Goal: Task Accomplishment & Management: Complete application form

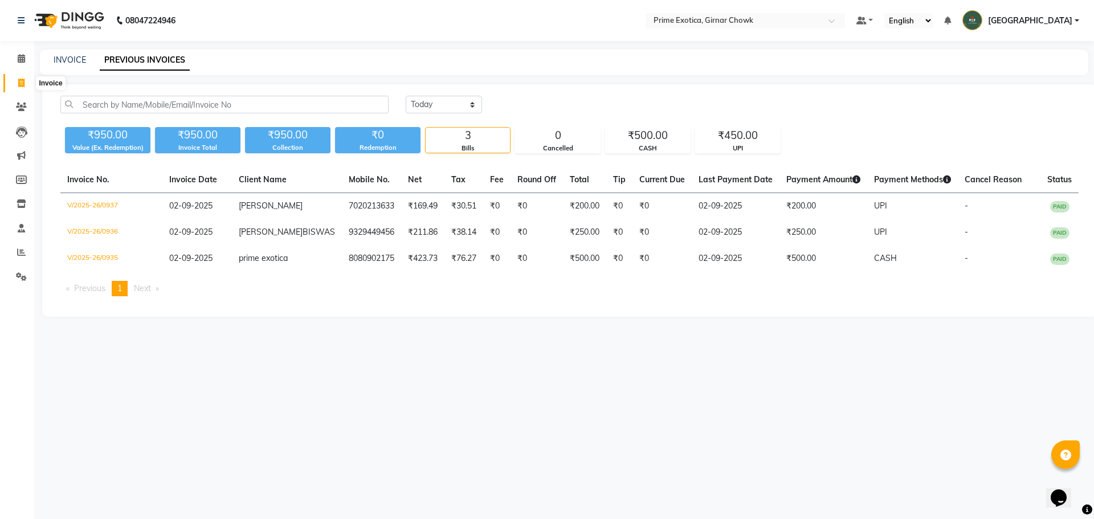
drag, startPoint x: 0, startPoint y: 0, endPoint x: 22, endPoint y: 77, distance: 80.1
click at [22, 77] on span at bounding box center [21, 83] width 20 height 13
select select "service"
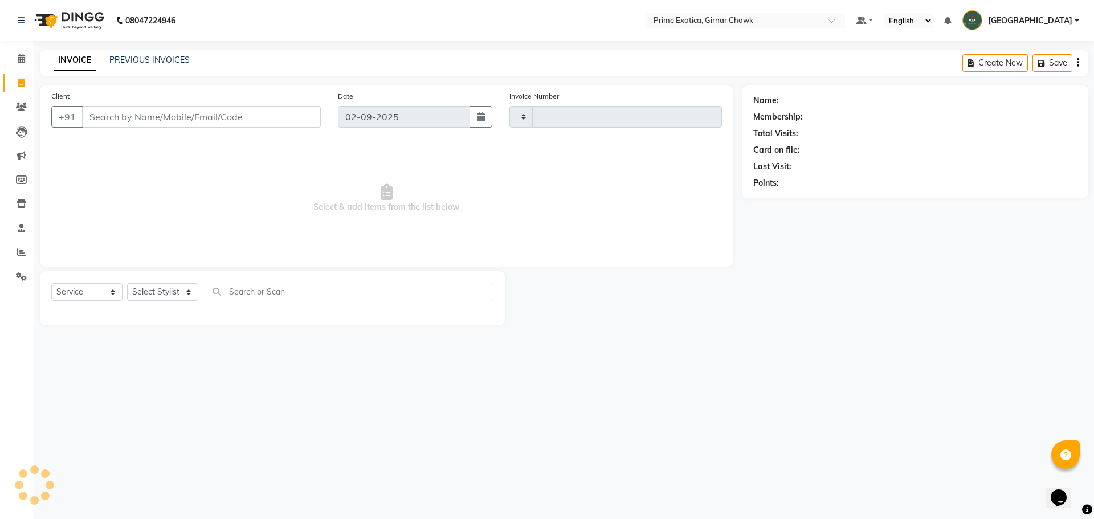
type input "0938"
select select "5796"
click at [162, 288] on select "Select Stylist [PERSON_NAME] ADMIN [PERSON_NAME] [PERSON_NAME] [PERSON_NAME] [P…" at bounding box center [172, 292] width 91 height 18
select select "80005"
click at [127, 283] on select "Select Stylist [PERSON_NAME] ADMIN [PERSON_NAME] [PERSON_NAME] [PERSON_NAME] [P…" at bounding box center [172, 292] width 91 height 18
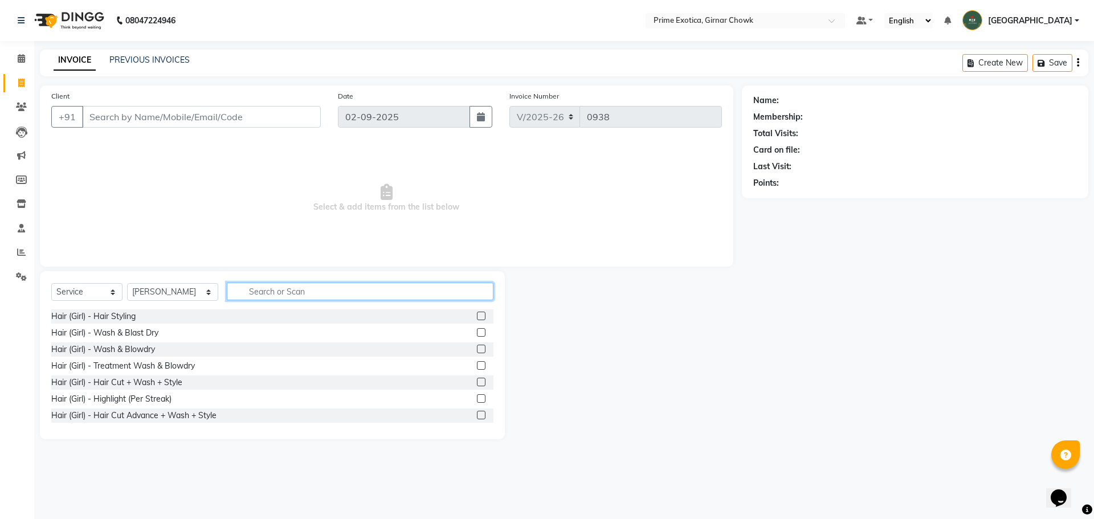
click at [230, 294] on input "text" at bounding box center [360, 292] width 267 height 18
type input "WASH"
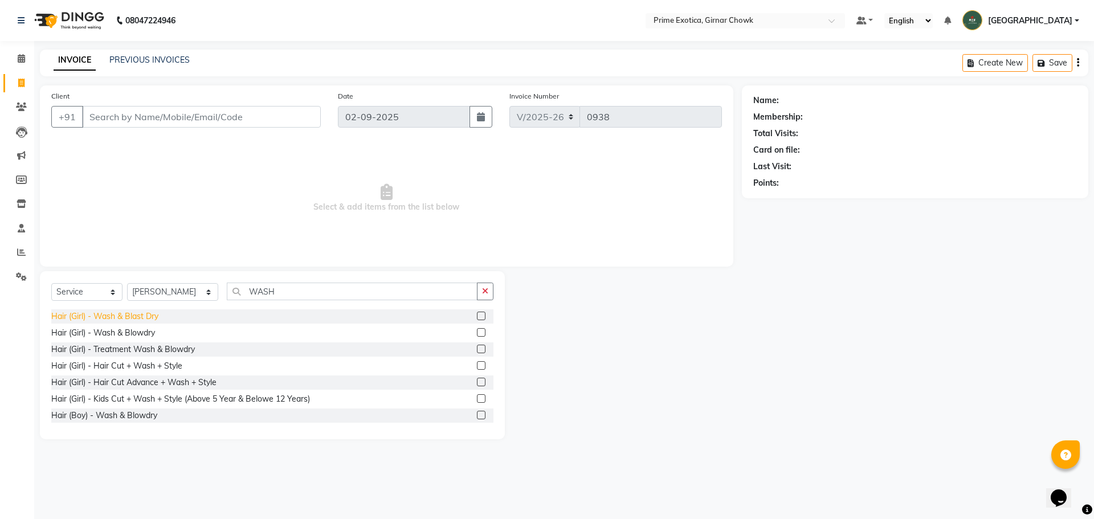
click at [125, 320] on div "Hair (Girl) - Wash & Blast Dry" at bounding box center [104, 317] width 107 height 12
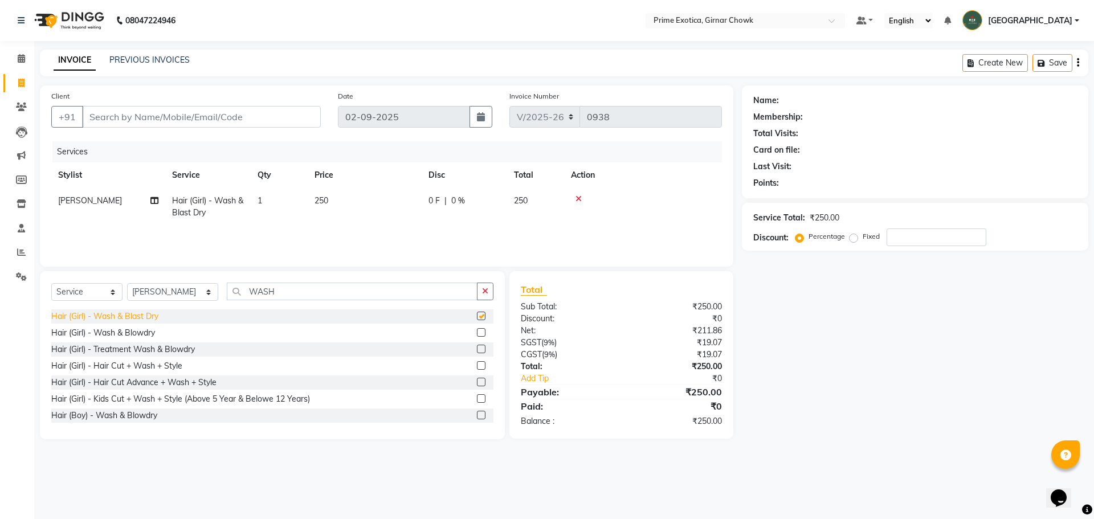
checkbox input "false"
click at [357, 198] on td "250" at bounding box center [365, 207] width 114 height 38
select select "80005"
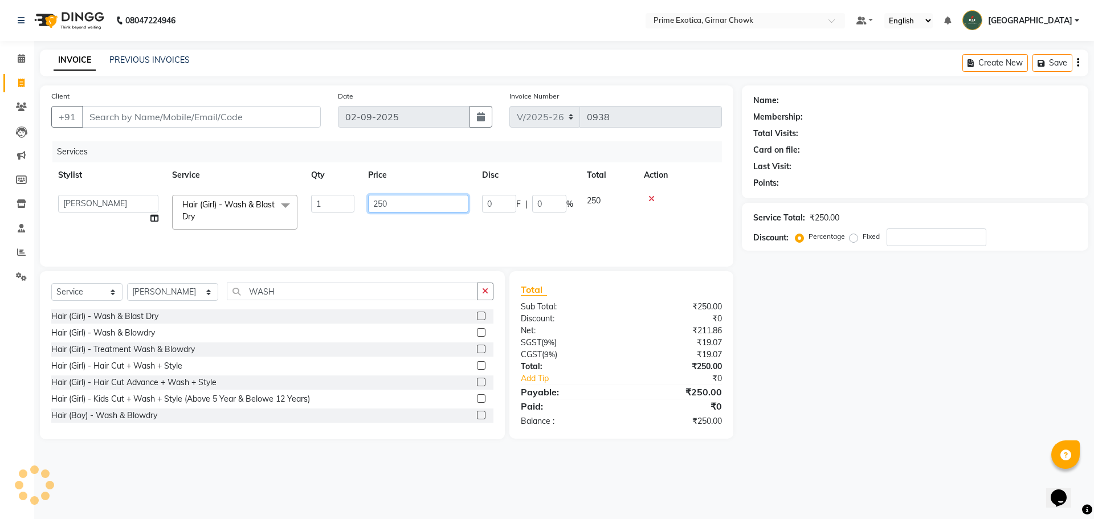
click at [398, 201] on input "250" at bounding box center [418, 204] width 100 height 18
type input "2"
type input "300"
click at [398, 237] on div "Services Stylist Service Qty Price Disc Total Action [PERSON_NAME] ADMIN [PERSO…" at bounding box center [386, 198] width 671 height 114
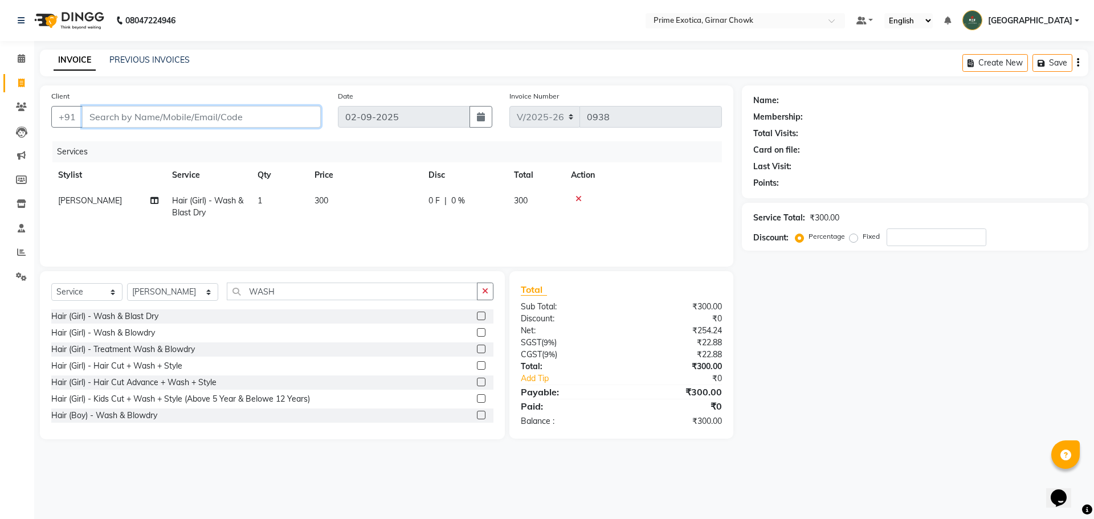
click at [282, 119] on input "Client" at bounding box center [201, 117] width 239 height 22
click at [216, 214] on td "Hair (Girl) - Wash & Blast Dry" at bounding box center [207, 207] width 85 height 38
select select "80005"
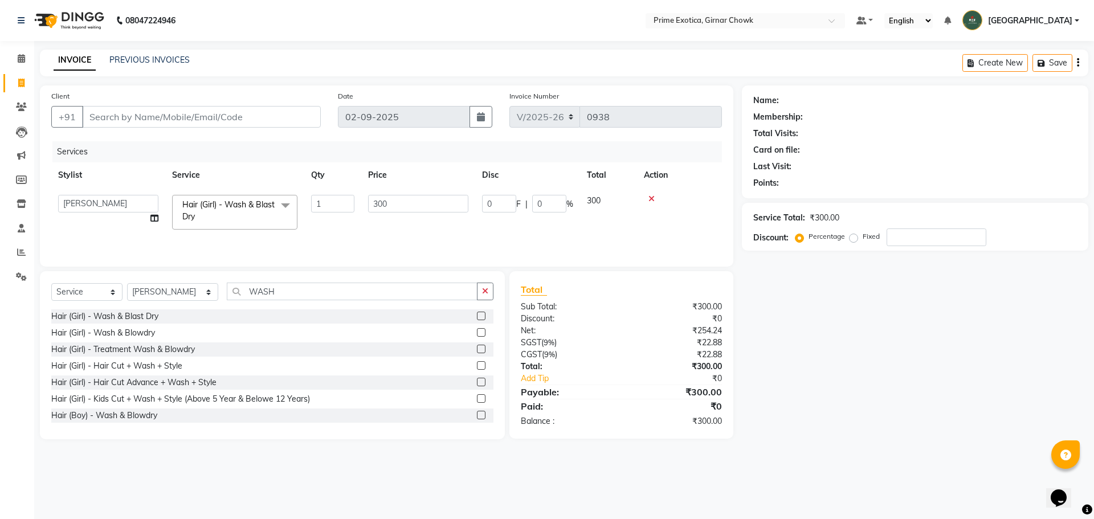
click at [218, 213] on span "Hair (Girl) - Wash & Blast Dry x" at bounding box center [230, 211] width 100 height 25
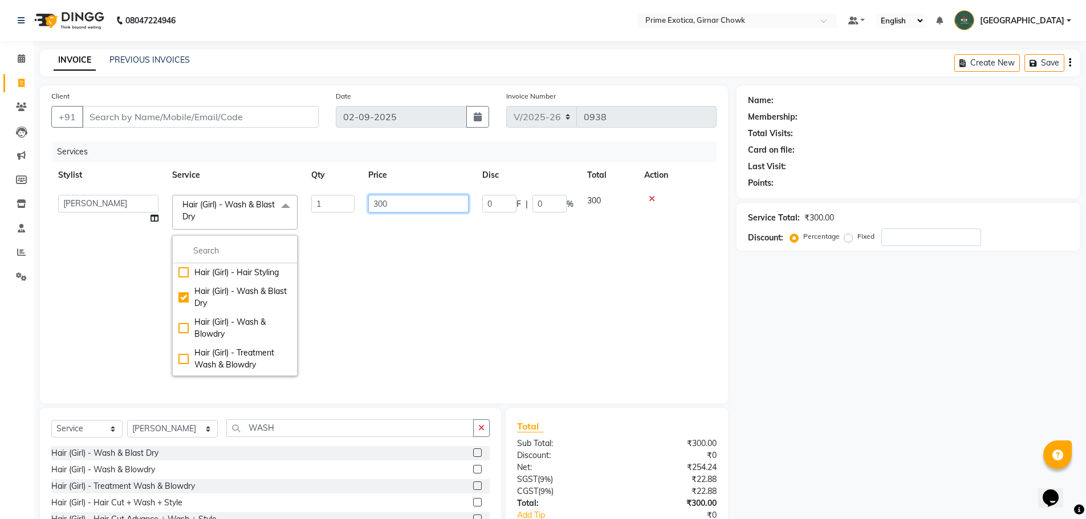
click at [467, 316] on td "300" at bounding box center [418, 285] width 114 height 195
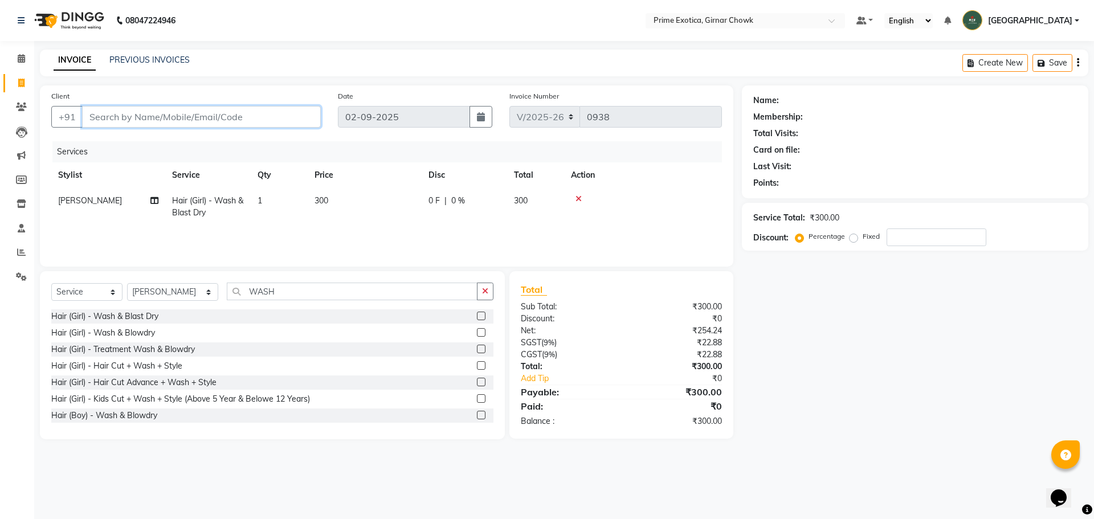
click at [157, 113] on input "Client" at bounding box center [201, 117] width 239 height 22
drag, startPoint x: 332, startPoint y: 215, endPoint x: 350, endPoint y: 194, distance: 27.9
click at [332, 214] on td "300" at bounding box center [365, 207] width 114 height 38
select select "80005"
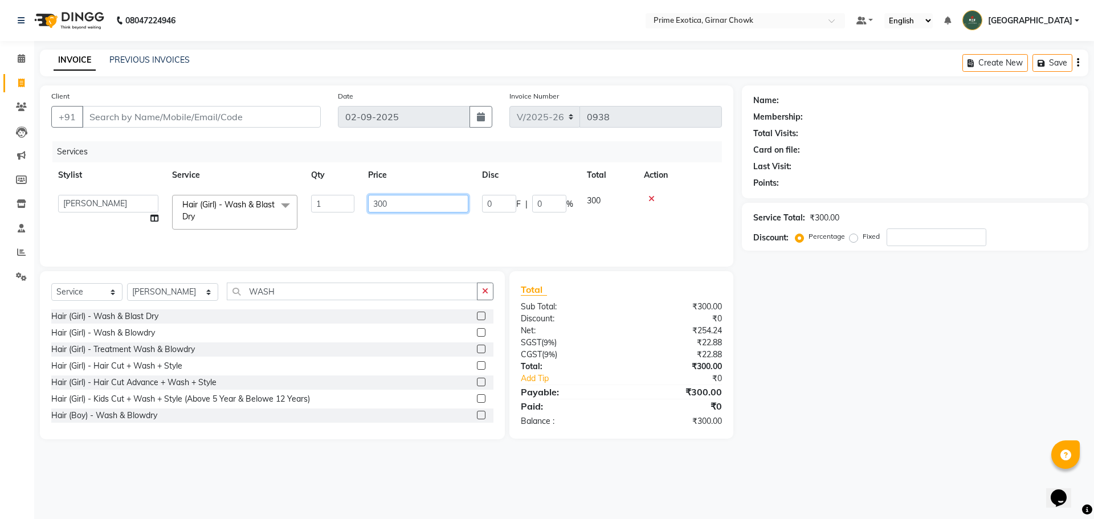
click at [421, 204] on input "300" at bounding box center [418, 204] width 100 height 18
click at [201, 115] on input "Client" at bounding box center [201, 117] width 239 height 22
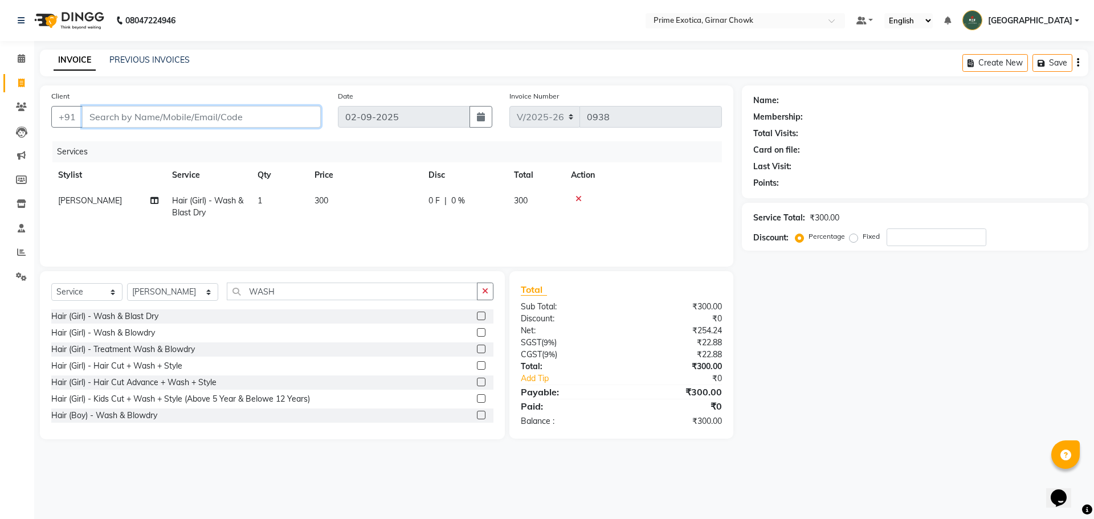
click at [236, 116] on input "Client" at bounding box center [201, 117] width 239 height 22
type input "7"
type input "0"
type input "7066837119"
click at [308, 110] on button "Add Client" at bounding box center [291, 117] width 59 height 22
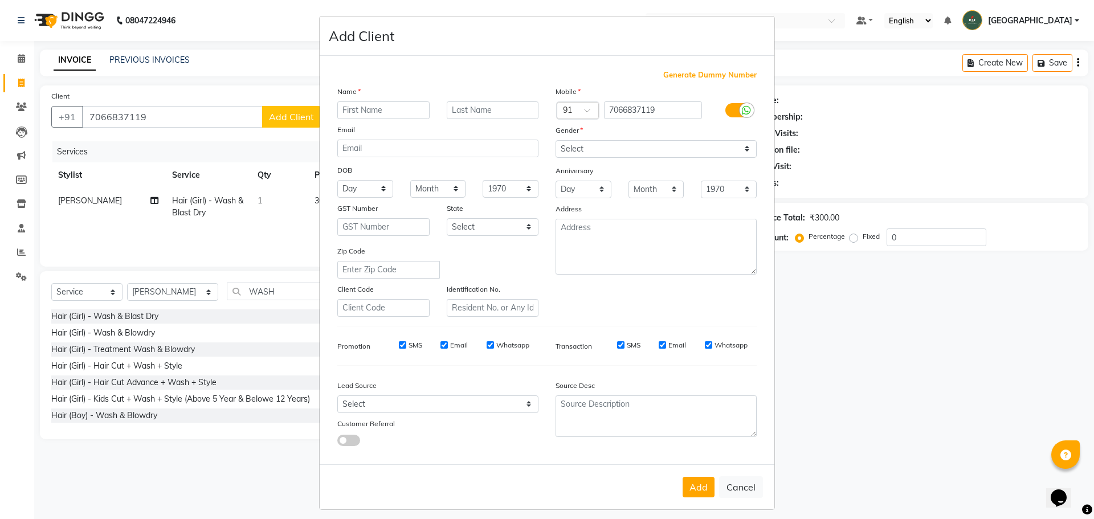
click at [356, 114] on input "text" at bounding box center [383, 110] width 92 height 18
type input "PAYAL"
click at [596, 154] on select "Select [DEMOGRAPHIC_DATA] [DEMOGRAPHIC_DATA] Other Prefer Not To Say" at bounding box center [656, 149] width 201 height 18
select select "[DEMOGRAPHIC_DATA]"
click at [556, 140] on select "Select [DEMOGRAPHIC_DATA] [DEMOGRAPHIC_DATA] Other Prefer Not To Say" at bounding box center [656, 149] width 201 height 18
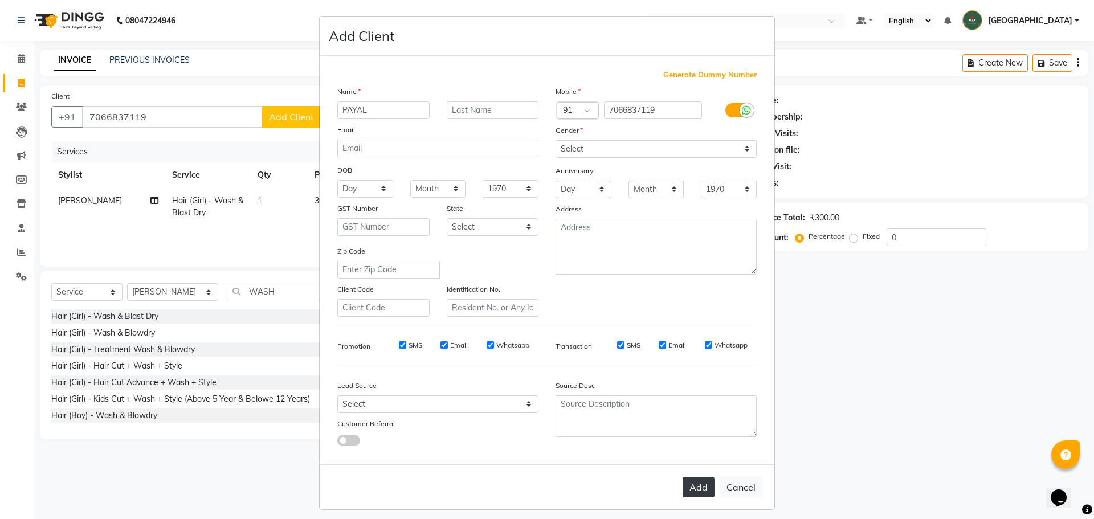
click at [700, 484] on button "Add" at bounding box center [699, 487] width 32 height 21
select select
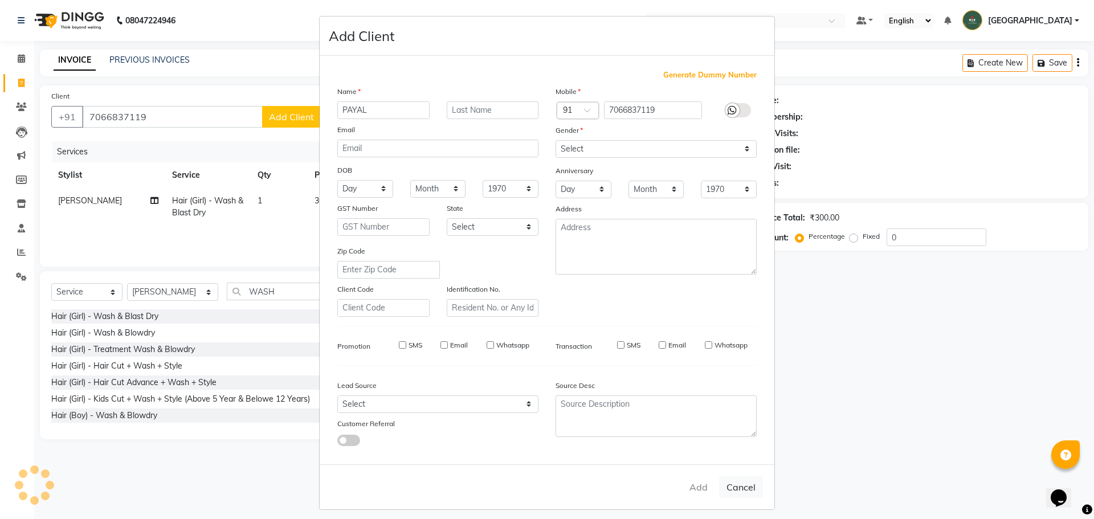
select select
checkbox input "false"
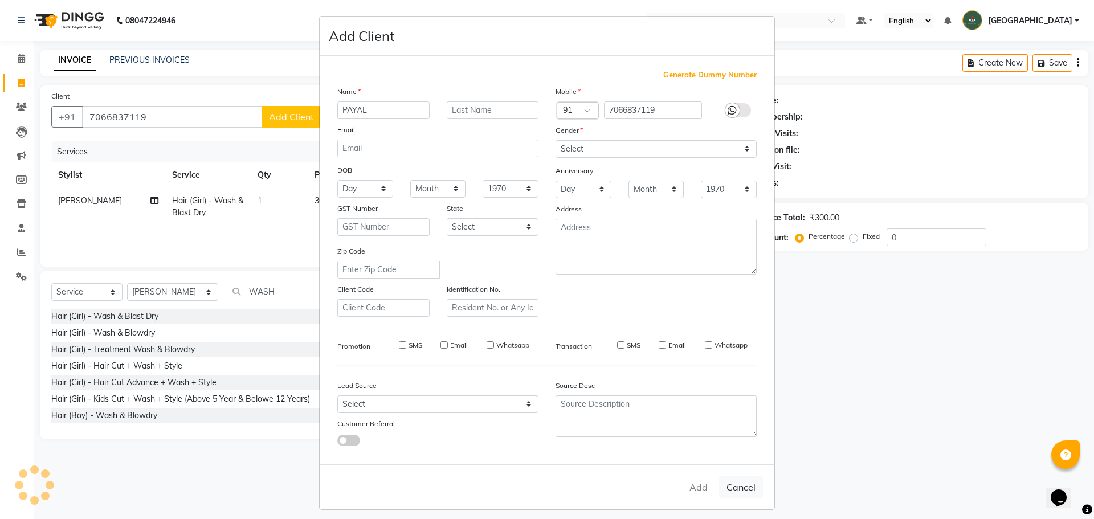
checkbox input "false"
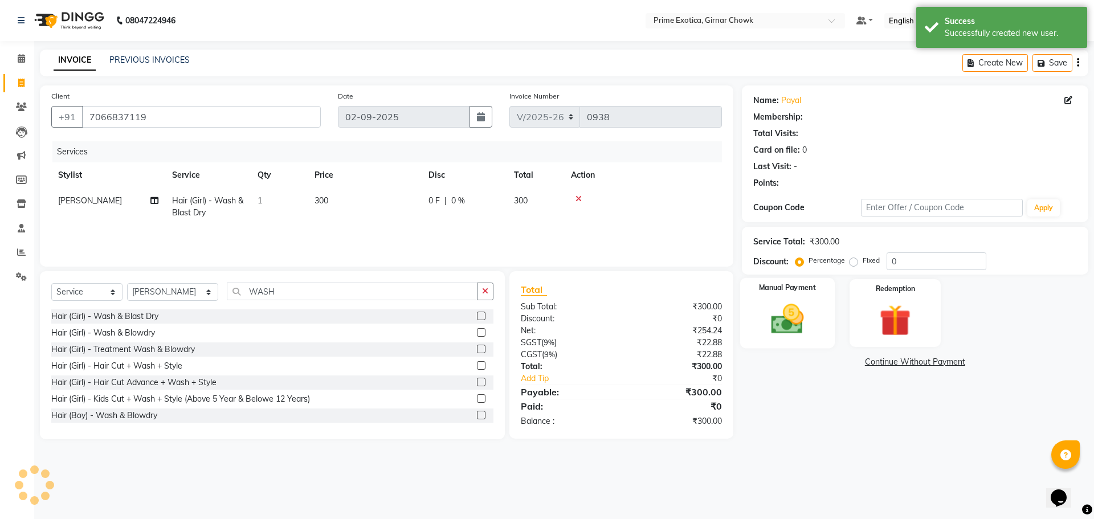
click at [765, 321] on img at bounding box center [787, 319] width 53 height 38
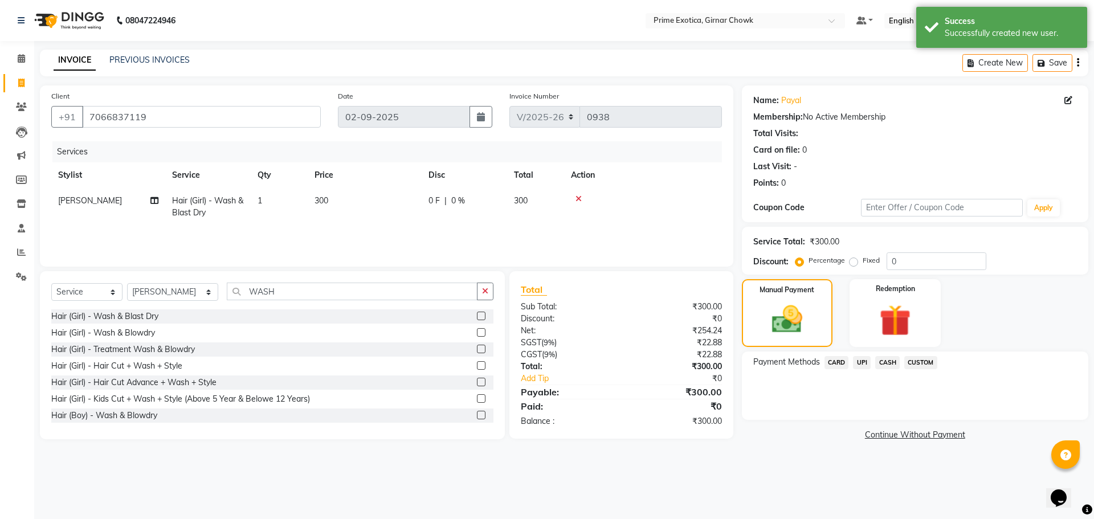
click at [863, 363] on span "UPI" at bounding box center [862, 362] width 18 height 13
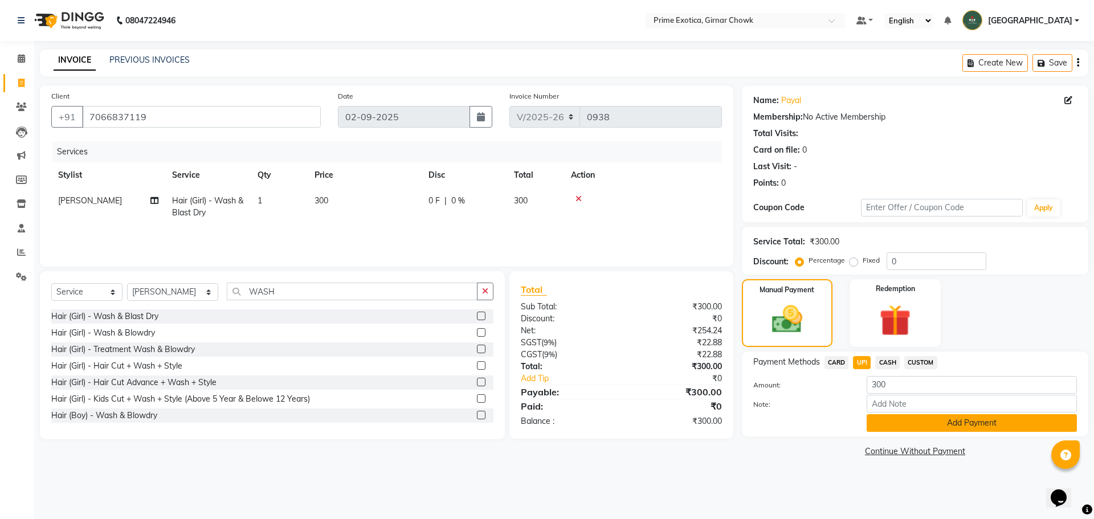
click at [986, 425] on button "Add Payment" at bounding box center [972, 423] width 210 height 18
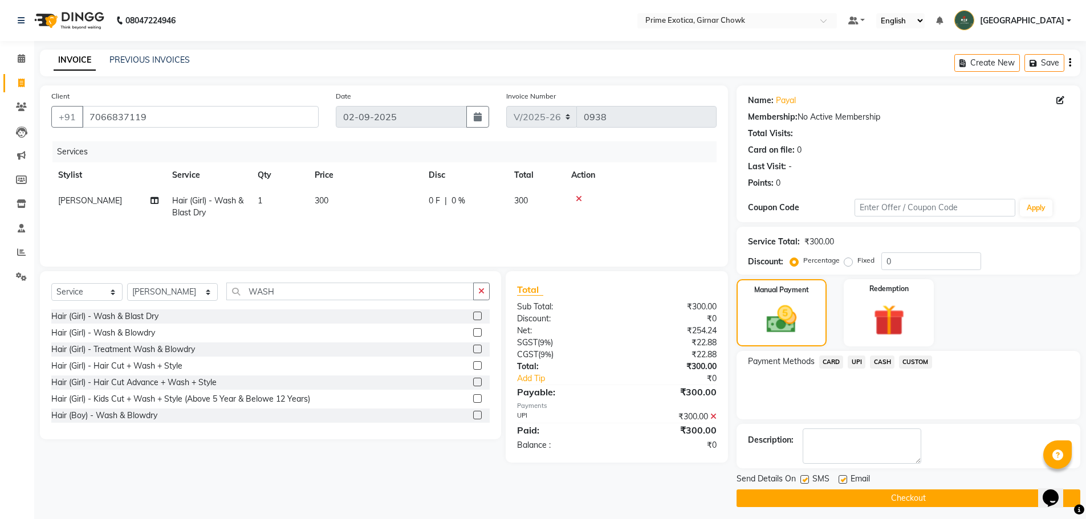
click at [944, 496] on button "Checkout" at bounding box center [908, 499] width 344 height 18
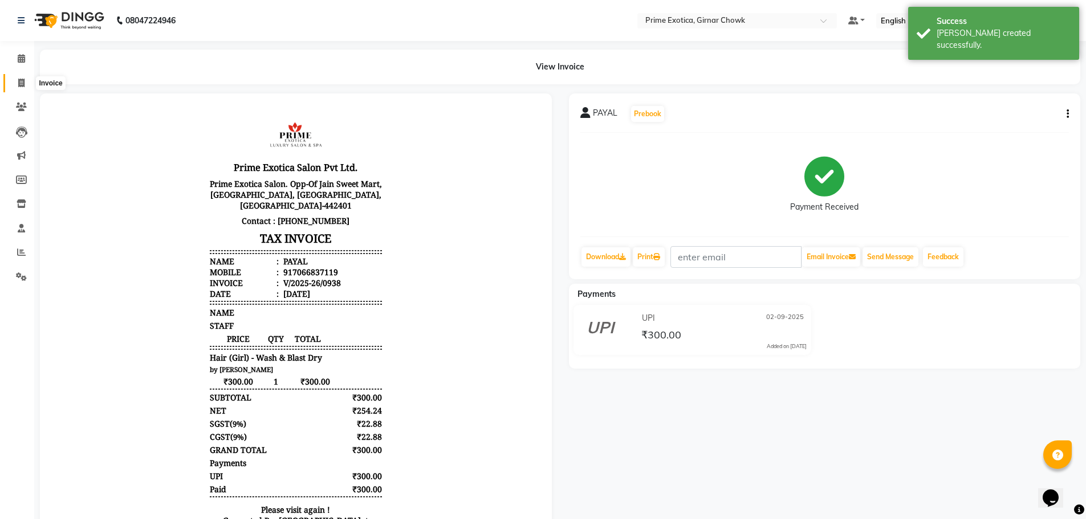
click at [24, 82] on icon at bounding box center [21, 83] width 6 height 9
select select "service"
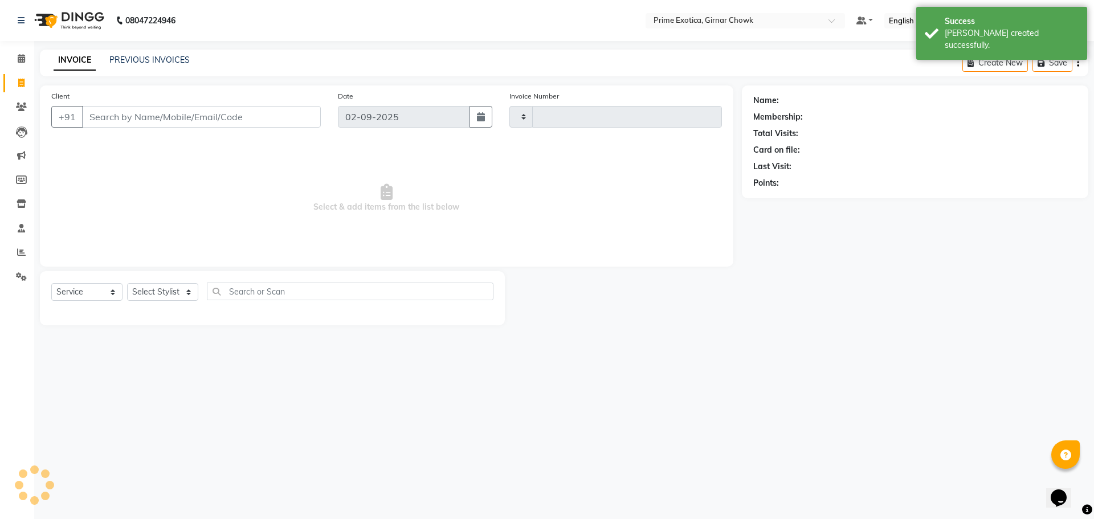
type input "0939"
select select "5796"
click at [146, 56] on link "PREVIOUS INVOICES" at bounding box center [149, 60] width 80 height 10
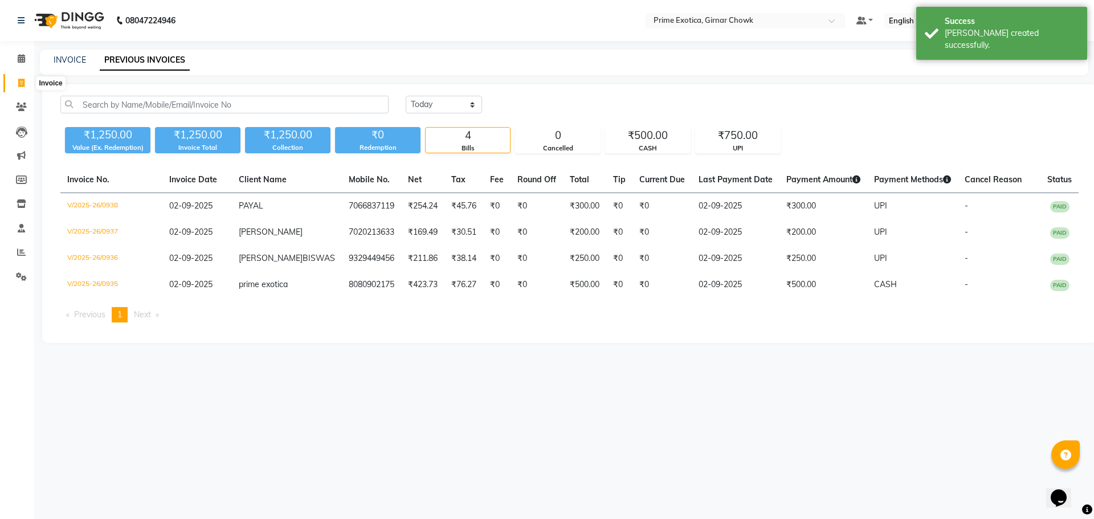
click at [17, 82] on span at bounding box center [21, 83] width 20 height 13
select select "service"
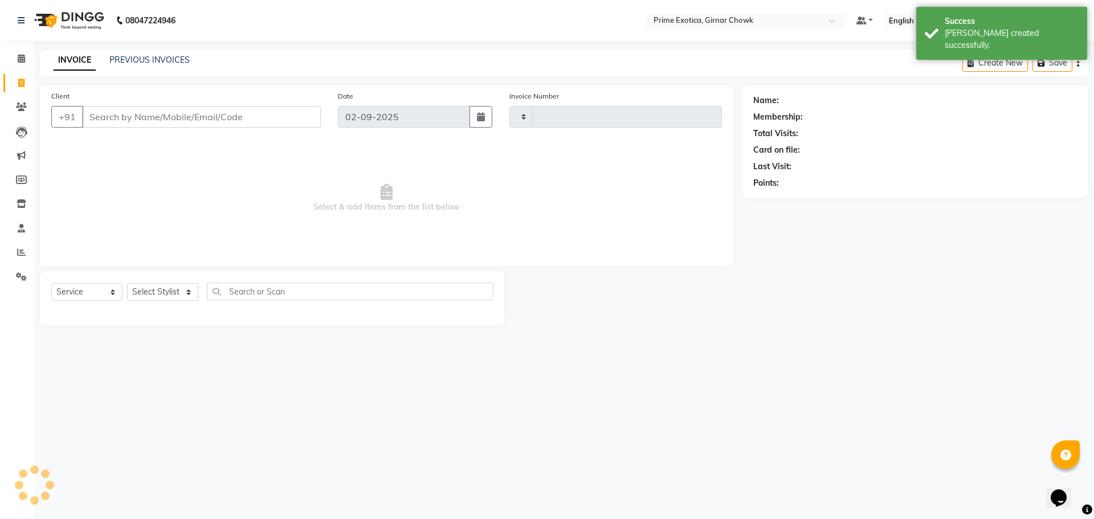
type input "0939"
select select "5796"
